Goal: Task Accomplishment & Management: Use online tool/utility

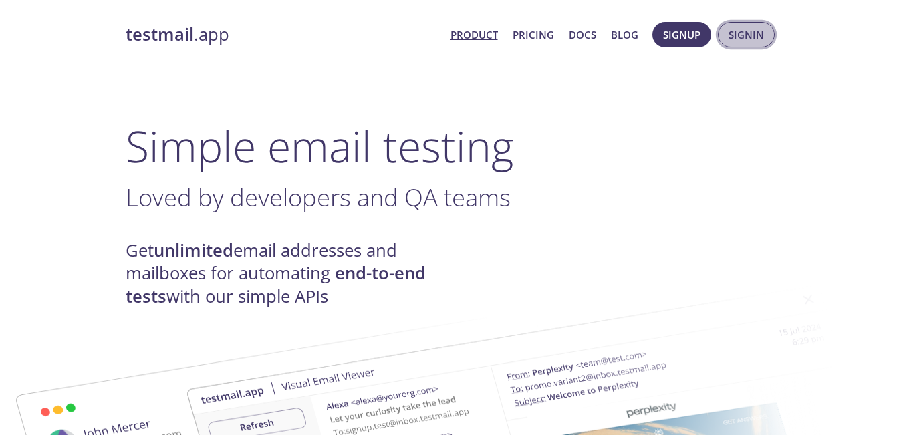
click at [755, 42] on span "Signin" at bounding box center [745, 34] width 35 height 17
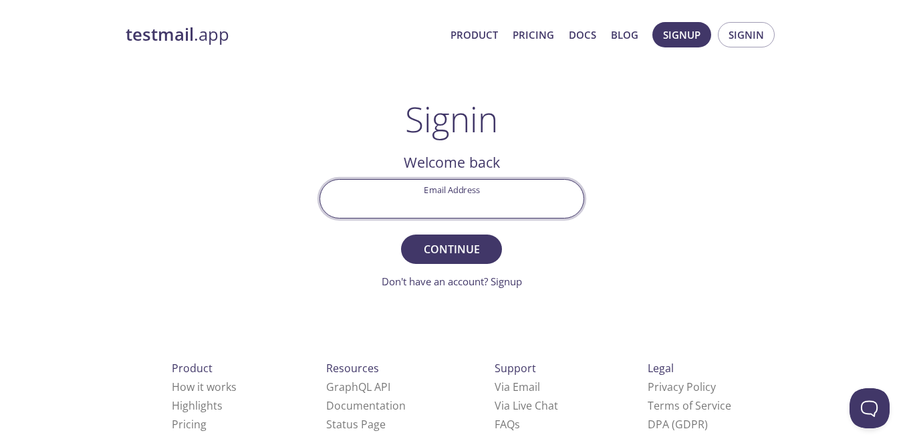
click at [531, 199] on input "Email Address" at bounding box center [451, 199] width 263 height 38
type input "[EMAIL_ADDRESS][DOMAIN_NAME]"
click at [468, 256] on span "Continue" at bounding box center [451, 249] width 71 height 19
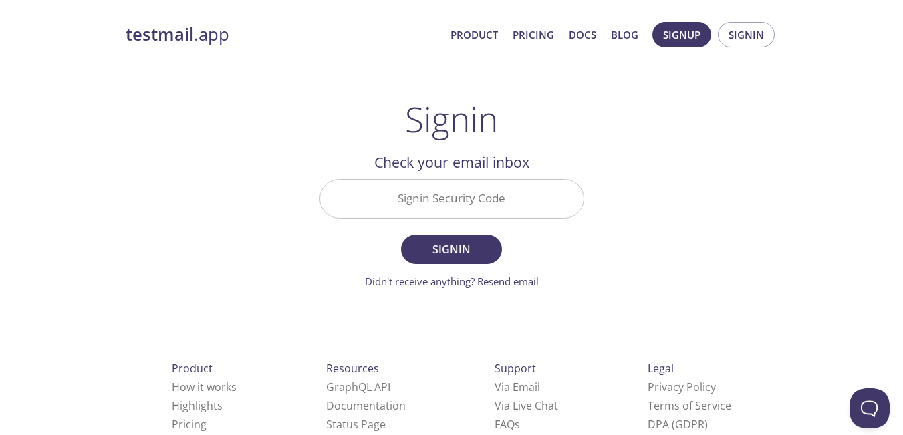
click at [490, 205] on input "Signin Security Code" at bounding box center [451, 199] width 263 height 38
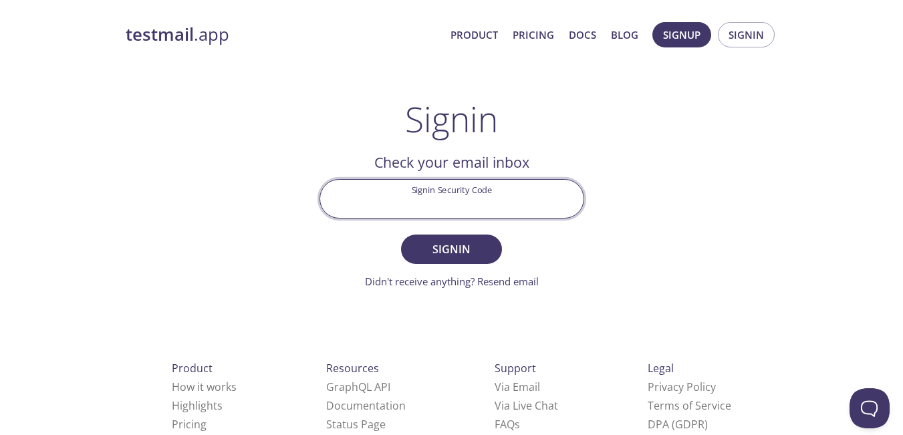
click at [491, 204] on input "Signin Security Code" at bounding box center [451, 199] width 263 height 38
paste input "9WL6K2K"
type input "9WL6K2K"
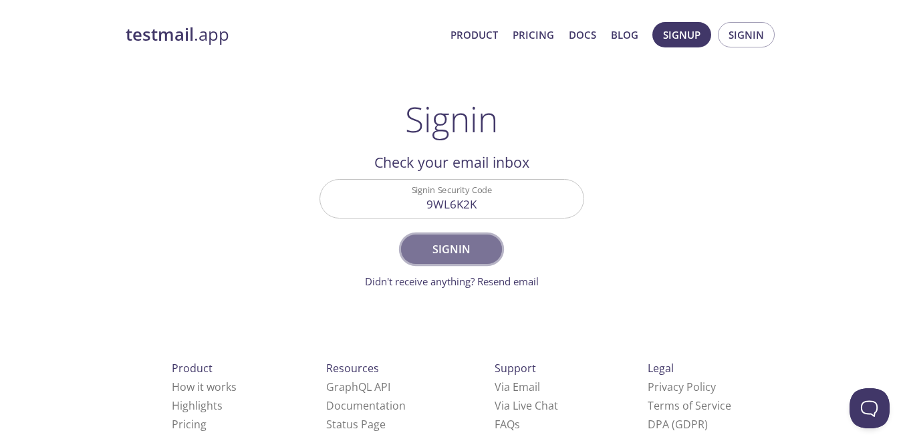
click at [466, 247] on span "Signin" at bounding box center [451, 249] width 71 height 19
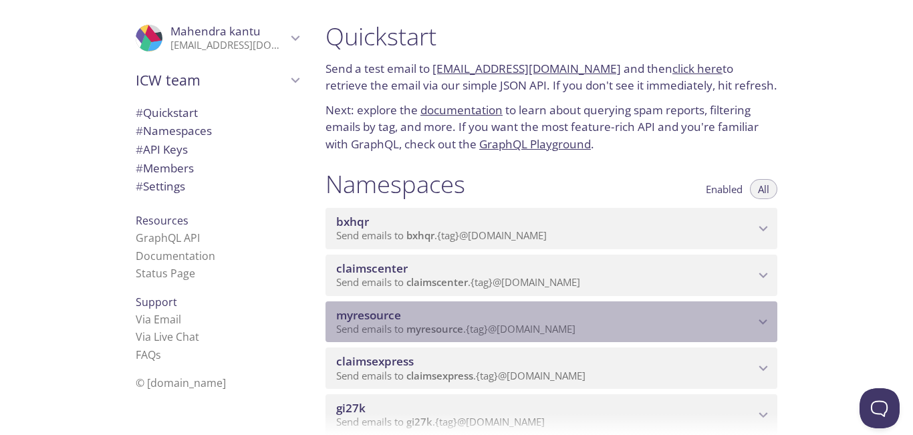
click at [720, 331] on p "Send emails to myresource . {tag} @[DOMAIN_NAME]" at bounding box center [545, 329] width 418 height 13
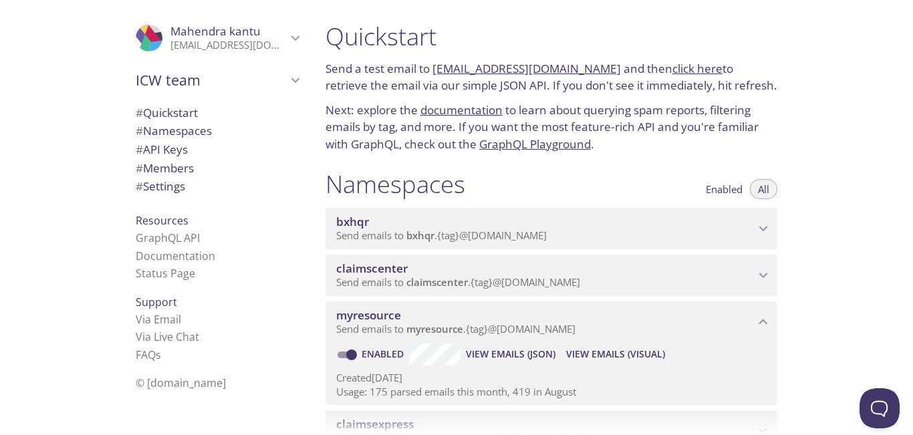
click at [621, 353] on span "View Emails (Visual)" at bounding box center [615, 354] width 99 height 16
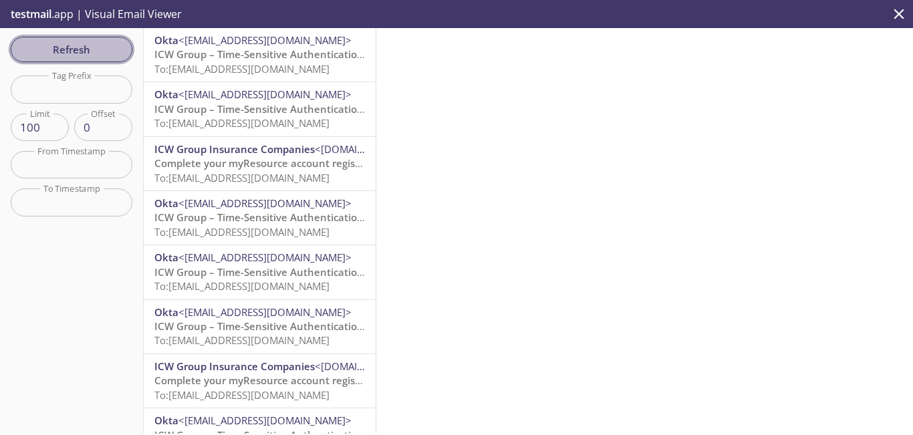
click at [82, 49] on span "Refresh" at bounding box center [71, 49] width 100 height 17
click at [74, 49] on span "Refresh" at bounding box center [71, 49] width 100 height 17
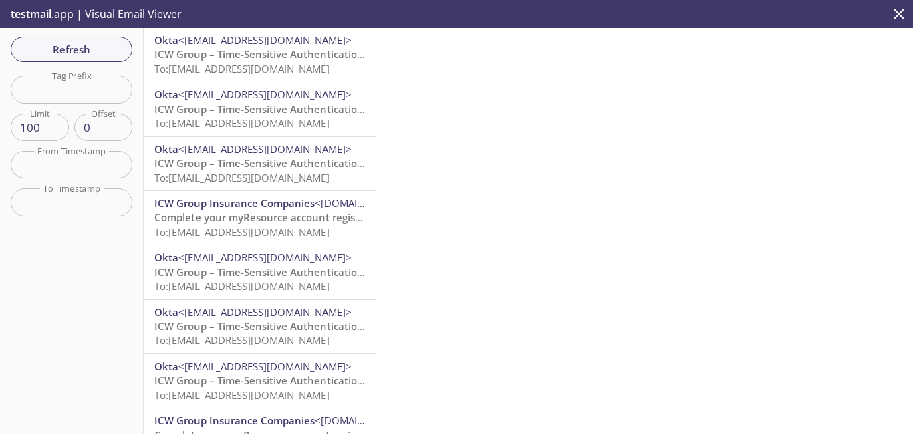
click at [213, 62] on span "To: [EMAIL_ADDRESS][DOMAIN_NAME]" at bounding box center [241, 68] width 175 height 13
